Goal: Information Seeking & Learning: Find contact information

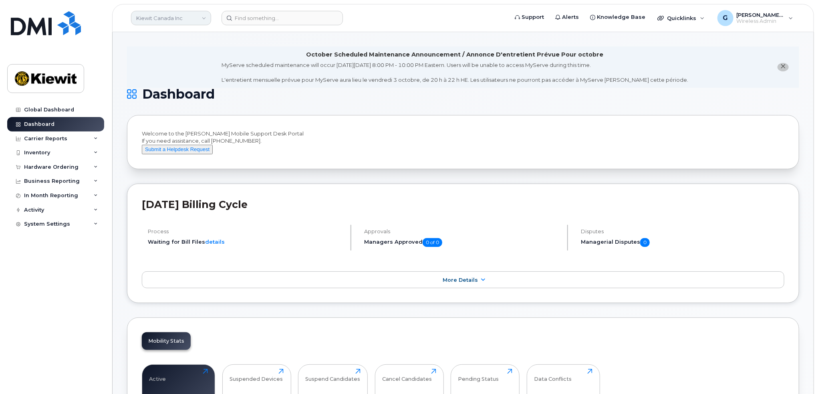
drag, startPoint x: 165, startPoint y: 16, endPoint x: 170, endPoint y: 25, distance: 9.9
click at [165, 16] on link "Kiewit Canada Inc" at bounding box center [171, 18] width 80 height 14
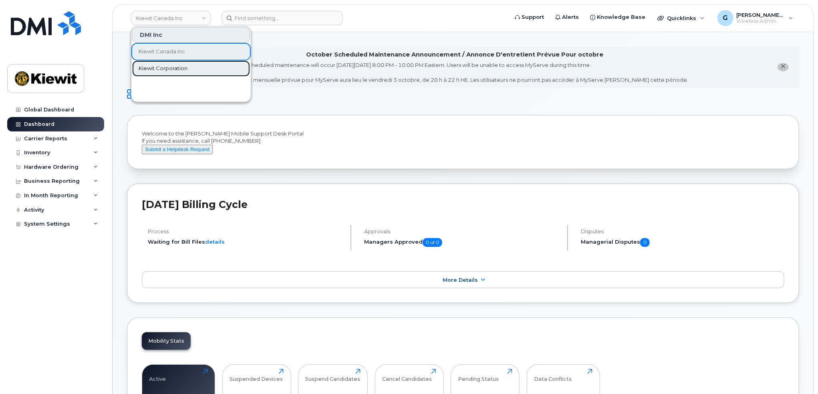
click at [166, 65] on span "Kiewit Corporation" at bounding box center [163, 69] width 49 height 8
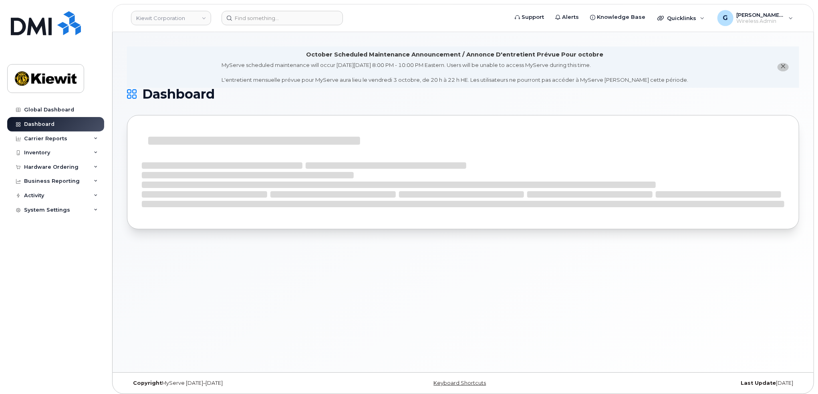
click at [276, 27] on header "[PERSON_NAME] Corporation Support Alerts Knowledge Base Quicklinks Suspend / Ca…" at bounding box center [463, 18] width 702 height 28
click at [263, 23] on input at bounding box center [282, 18] width 121 height 14
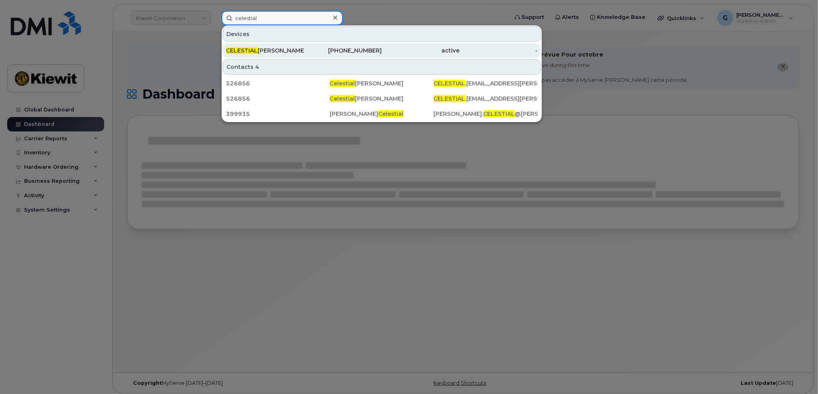
type input "celestial"
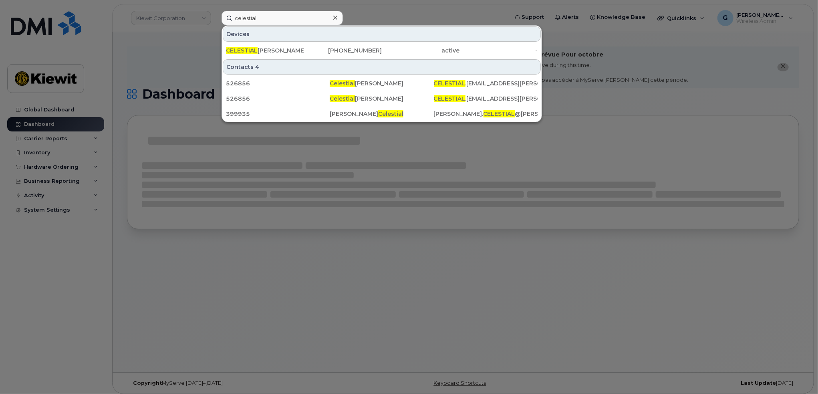
drag, startPoint x: 303, startPoint y: 47, endPoint x: 282, endPoint y: 38, distance: 22.3
click at [303, 47] on div "CELESTIAL BARRERA-LOPEZ" at bounding box center [265, 50] width 78 height 8
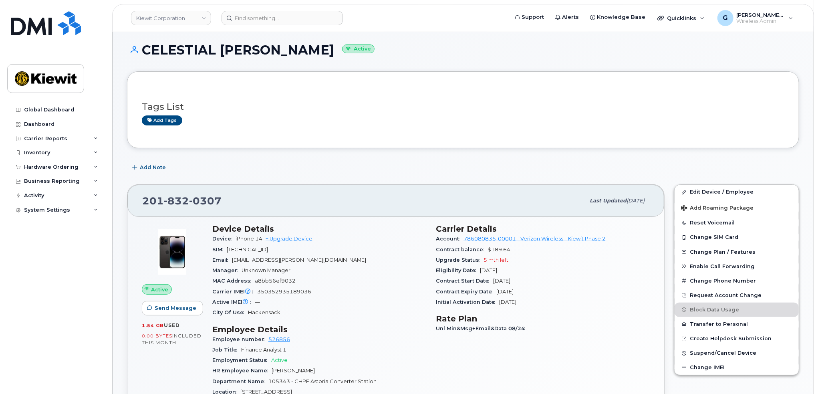
scroll to position [80, 0]
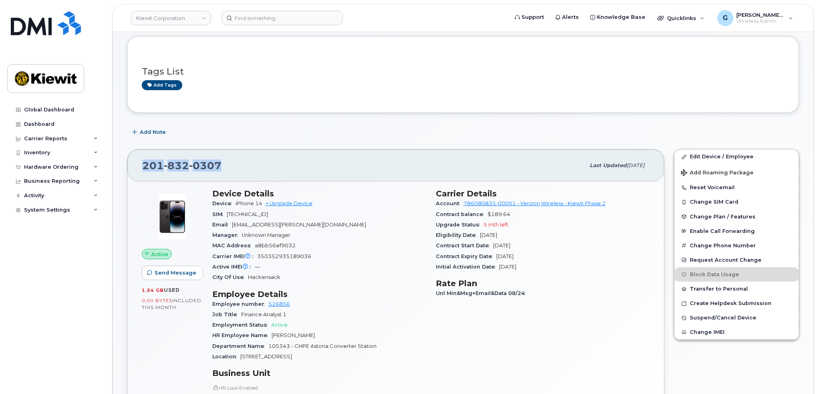
drag, startPoint x: 226, startPoint y: 171, endPoint x: 139, endPoint y: 157, distance: 87.6
click at [139, 157] on div "201 832 0307 Last updated Sep 06, 2025" at bounding box center [395, 165] width 537 height 32
copy span "201 832 0307"
click at [247, 14] on input at bounding box center [282, 18] width 121 height 14
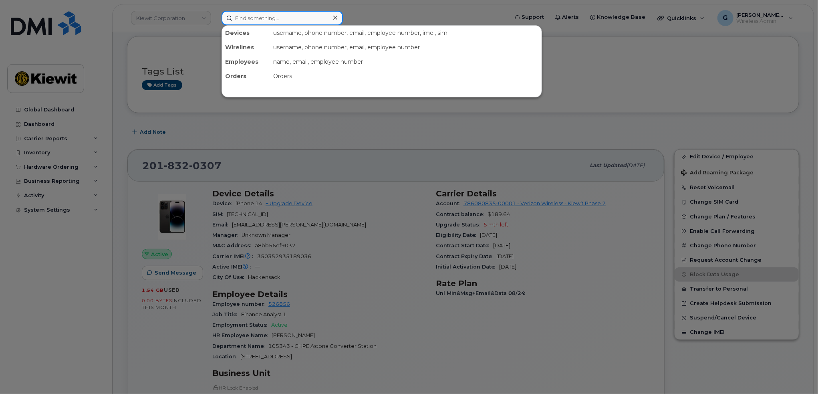
paste input "00429037"
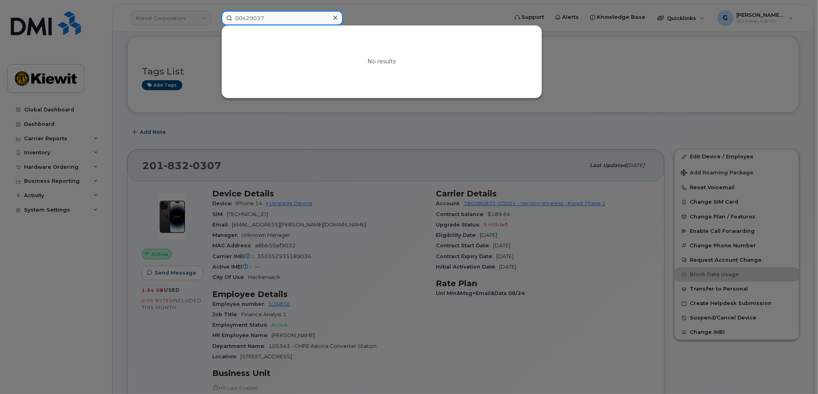
drag, startPoint x: 242, startPoint y: 19, endPoint x: 222, endPoint y: 19, distance: 20.4
click at [222, 19] on input "00429037" at bounding box center [282, 18] width 121 height 14
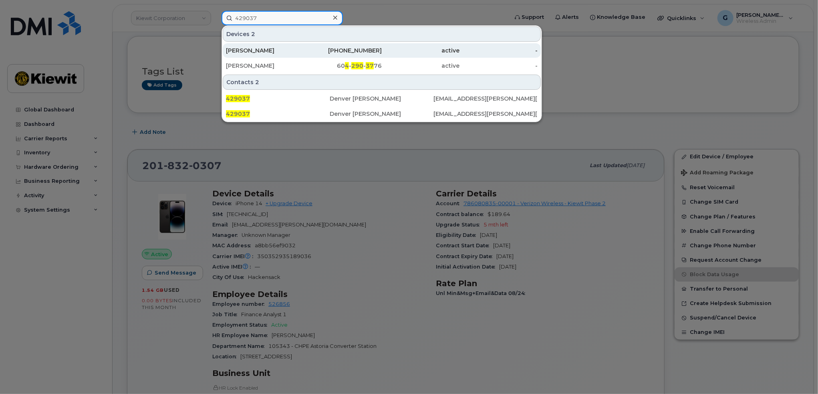
type input "429037"
click at [296, 50] on div "DENVER TODD" at bounding box center [265, 50] width 78 height 8
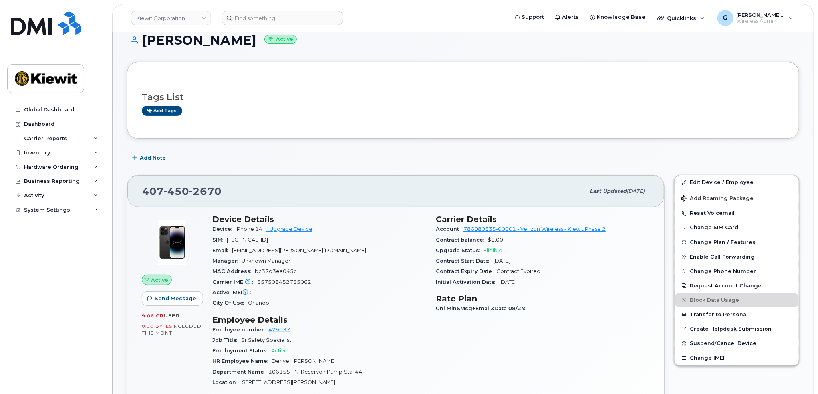
scroll to position [120, 0]
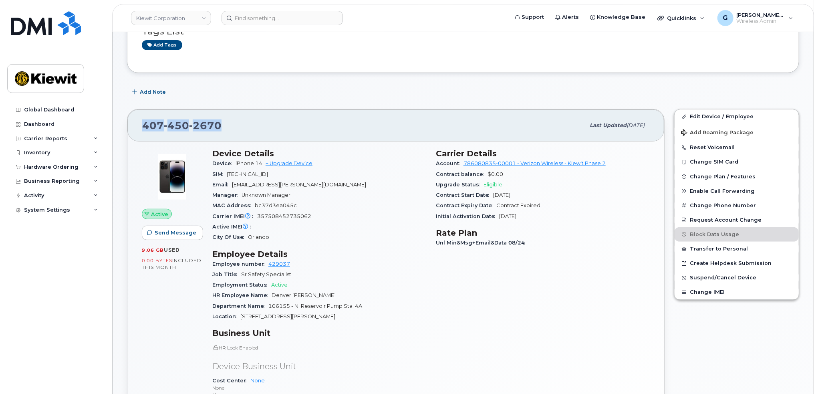
drag, startPoint x: 234, startPoint y: 125, endPoint x: 127, endPoint y: 120, distance: 106.3
click at [127, 120] on div "[PHONE_NUMBER] Last updated [DATE]" at bounding box center [395, 125] width 537 height 32
copy span "[PHONE_NUMBER]"
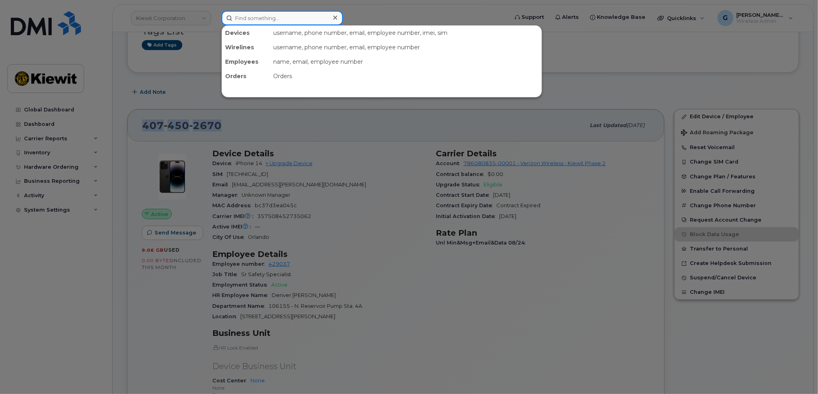
click at [264, 19] on input at bounding box center [282, 18] width 121 height 14
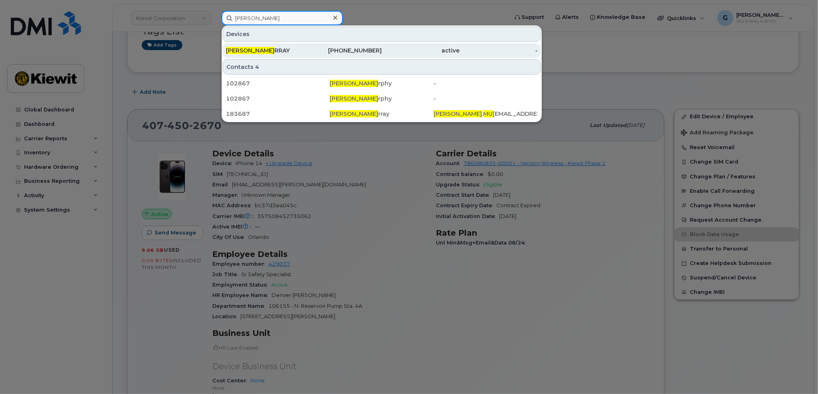
type input "shannon mu"
click at [280, 51] on div "SHANNON MU RRAY" at bounding box center [265, 50] width 78 height 8
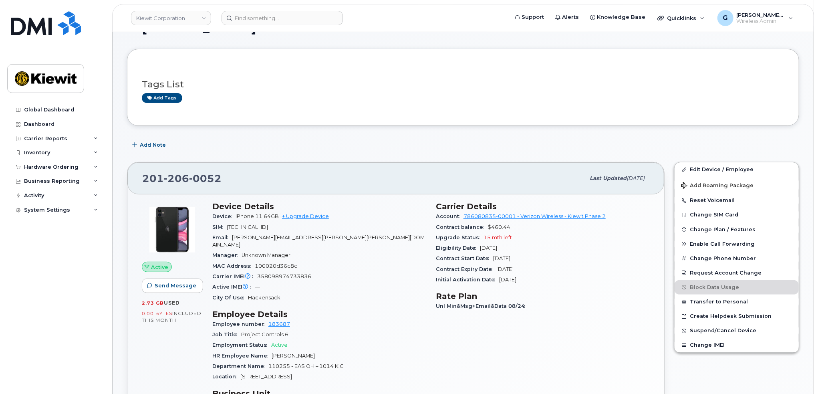
scroll to position [80, 0]
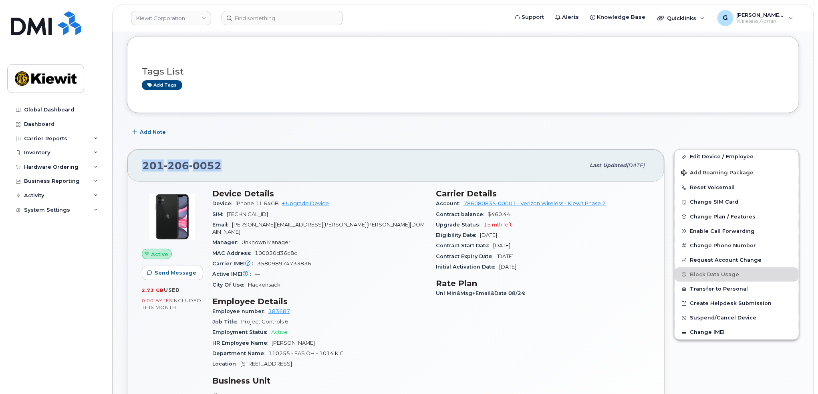
drag, startPoint x: 237, startPoint y: 171, endPoint x: 143, endPoint y: 179, distance: 94.1
click at [143, 179] on div "[PHONE_NUMBER] Last updated [DATE]" at bounding box center [395, 165] width 537 height 32
copy span "[PHONE_NUMBER]"
click at [317, 147] on div "[PHONE_NUMBER] Last updated [DATE] Active Send Message 2.73 GB  used 0.00 Bytes…" at bounding box center [395, 343] width 547 height 399
